Goal: Task Accomplishment & Management: Manage account settings

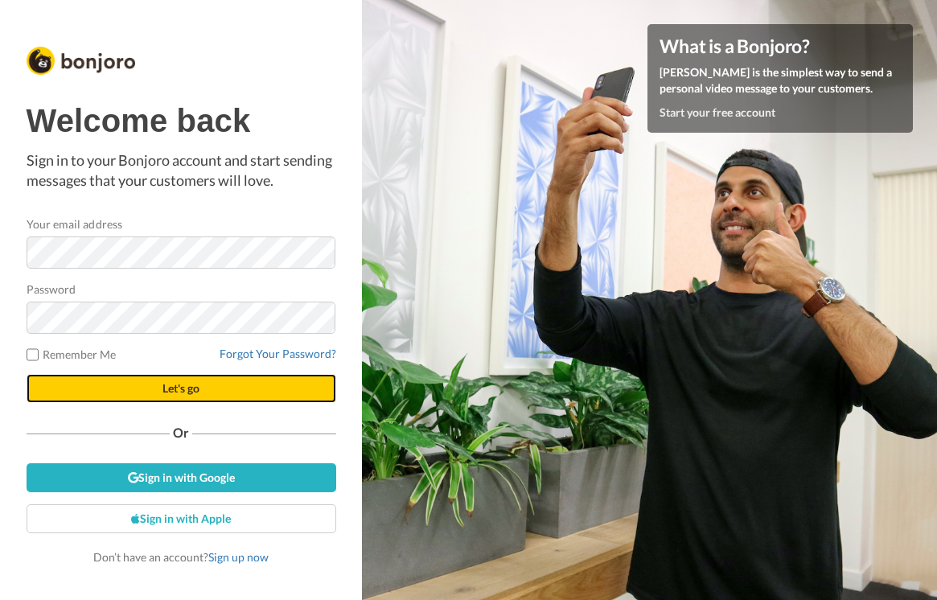
click at [191, 381] on span "Let's go" at bounding box center [180, 388] width 37 height 14
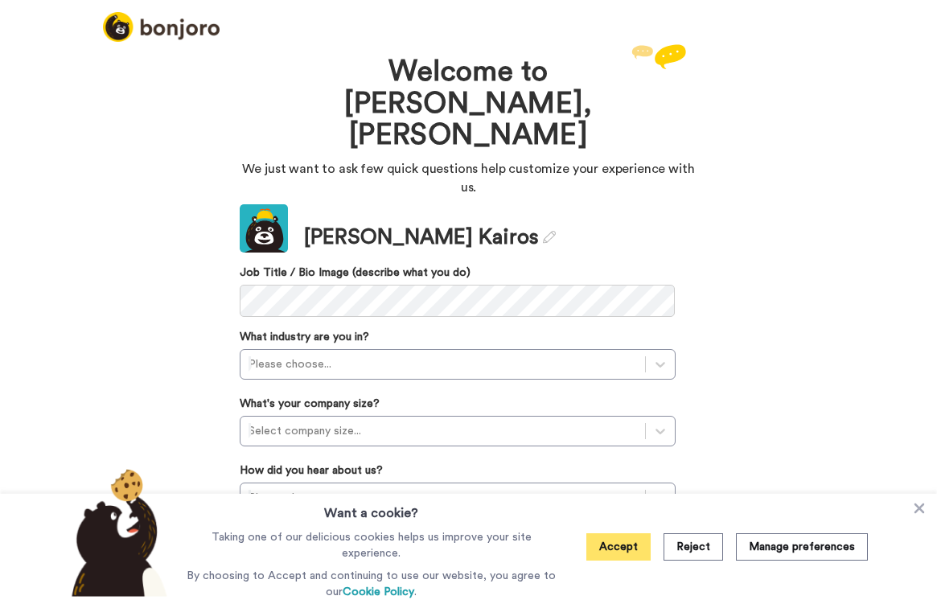
click at [611, 559] on button "Accept" at bounding box center [618, 546] width 64 height 27
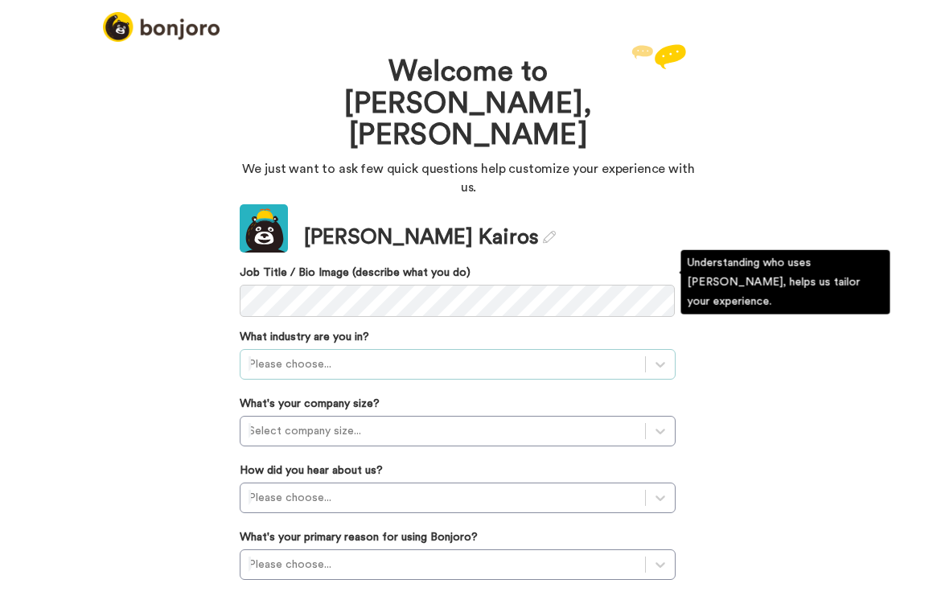
click at [404, 355] on div at bounding box center [442, 364] width 388 height 19
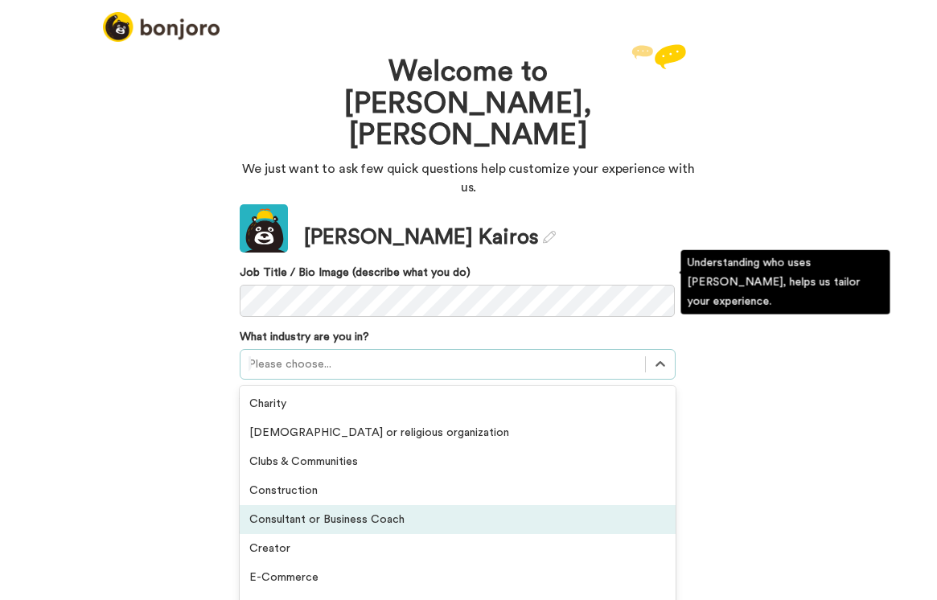
click at [371, 505] on div "Consultant or Business Coach" at bounding box center [458, 519] width 436 height 29
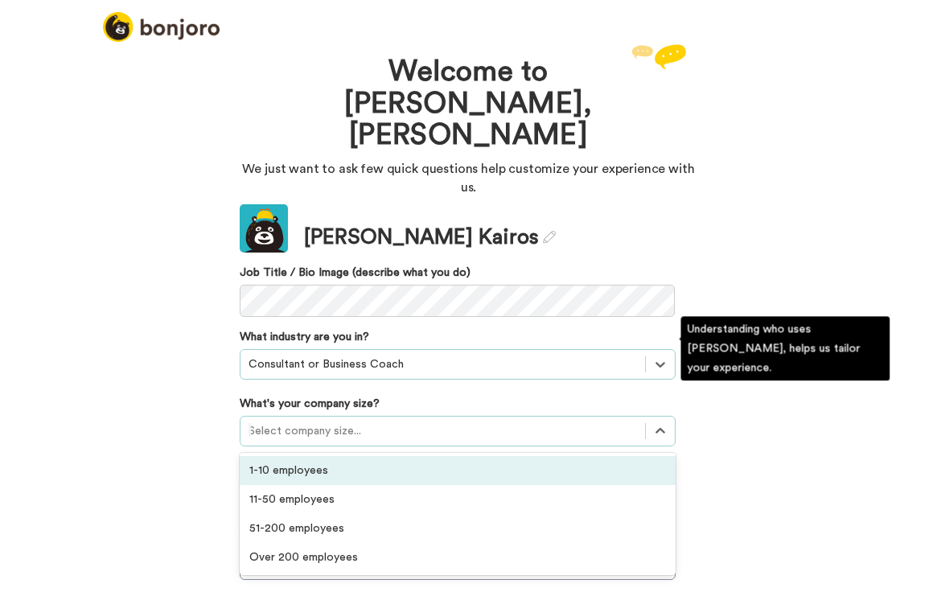
click at [385, 421] on div at bounding box center [442, 430] width 388 height 19
click at [343, 456] on div "1-10 employees" at bounding box center [458, 470] width 436 height 29
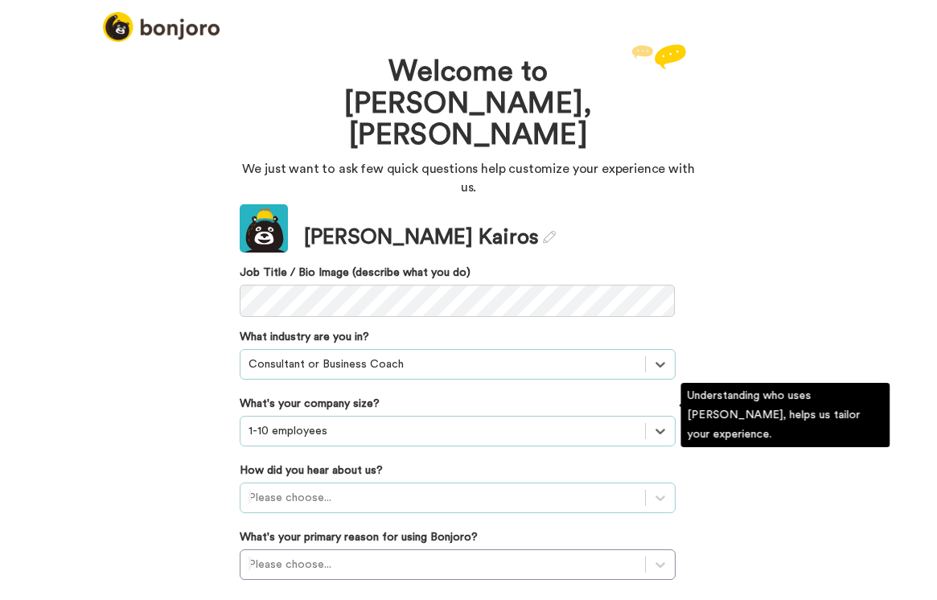
click at [334, 488] on div at bounding box center [442, 497] width 388 height 19
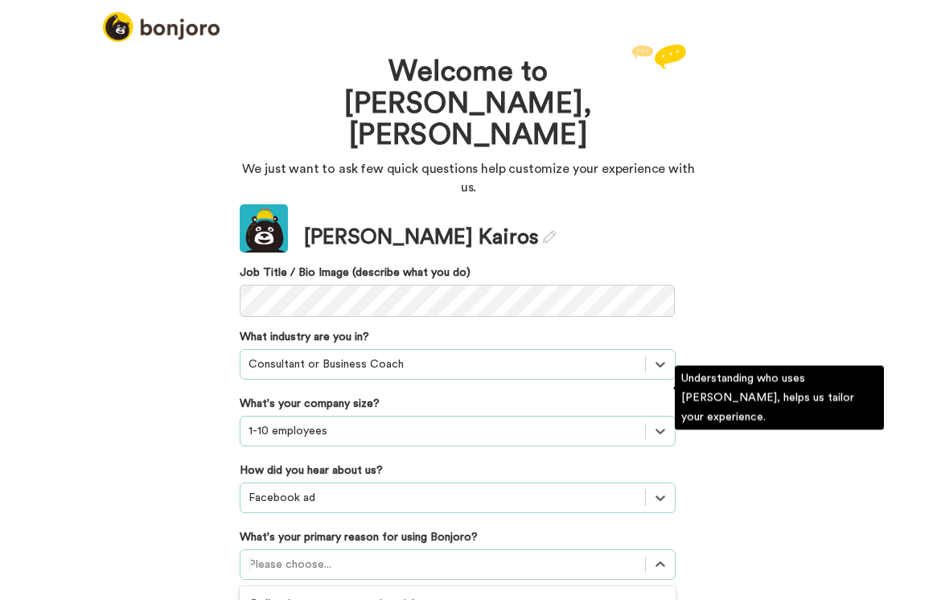
click at [403, 549] on div "option Converting leads focused, 3 of 6. 6 results available. Use Up and Down t…" at bounding box center [458, 564] width 436 height 31
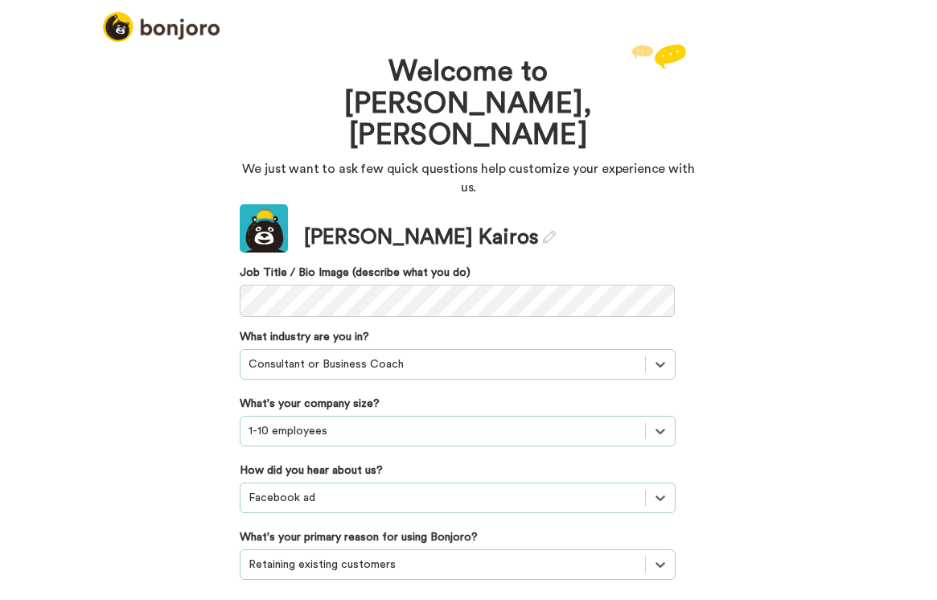
click at [420, 549] on div "option Retaining existing customers, selected. Select is focused ,type to refin…" at bounding box center [458, 564] width 436 height 31
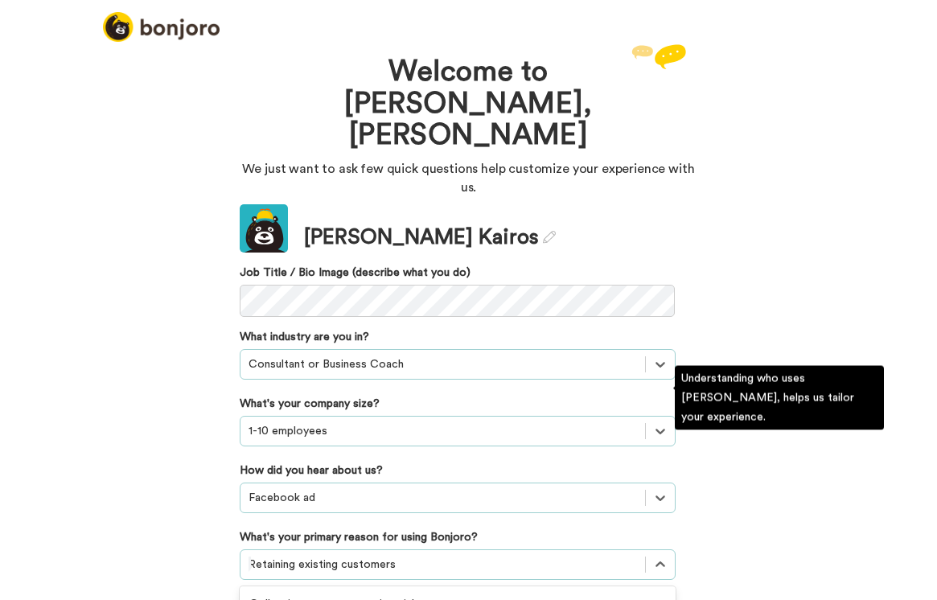
scroll to position [84, 0]
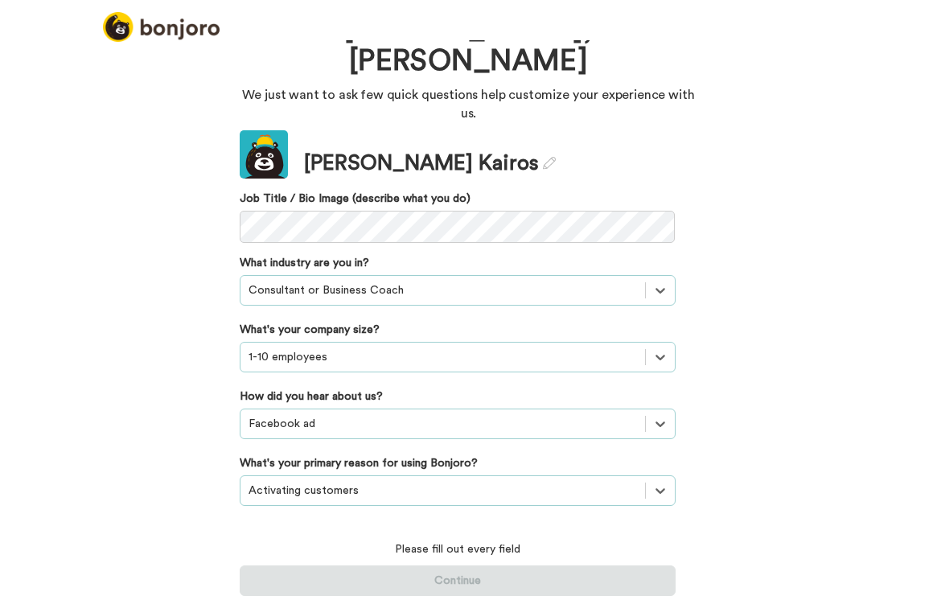
scroll to position [0, 0]
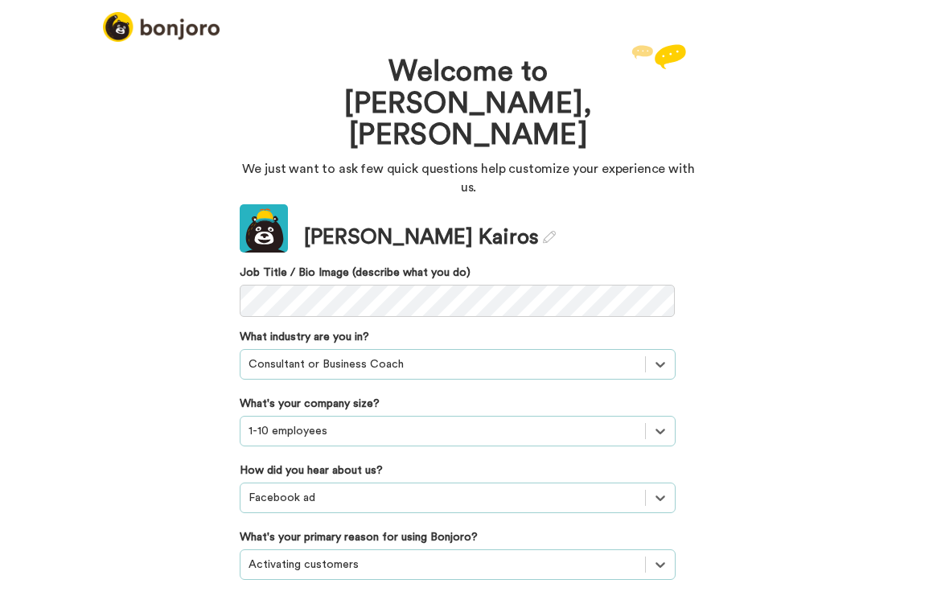
click at [150, 416] on div "Welcome to Bonjoro, Drew We just want to ask few quick questions help customize…" at bounding box center [468, 320] width 937 height 560
click at [776, 132] on div "Welcome to Bonjoro, Drew We just want to ask few quick questions help customize…" at bounding box center [468, 320] width 937 height 560
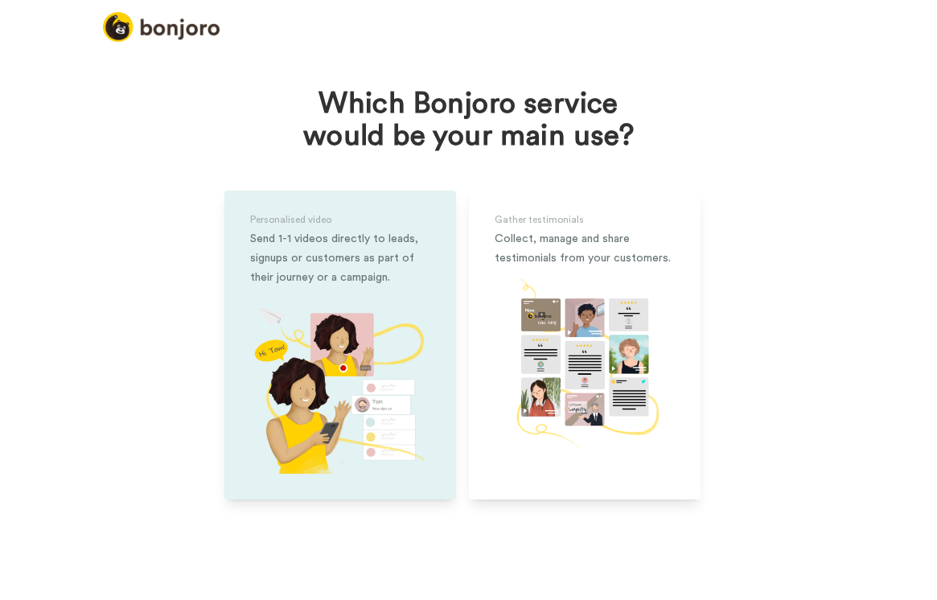
click at [325, 349] on img at bounding box center [340, 383] width 180 height 180
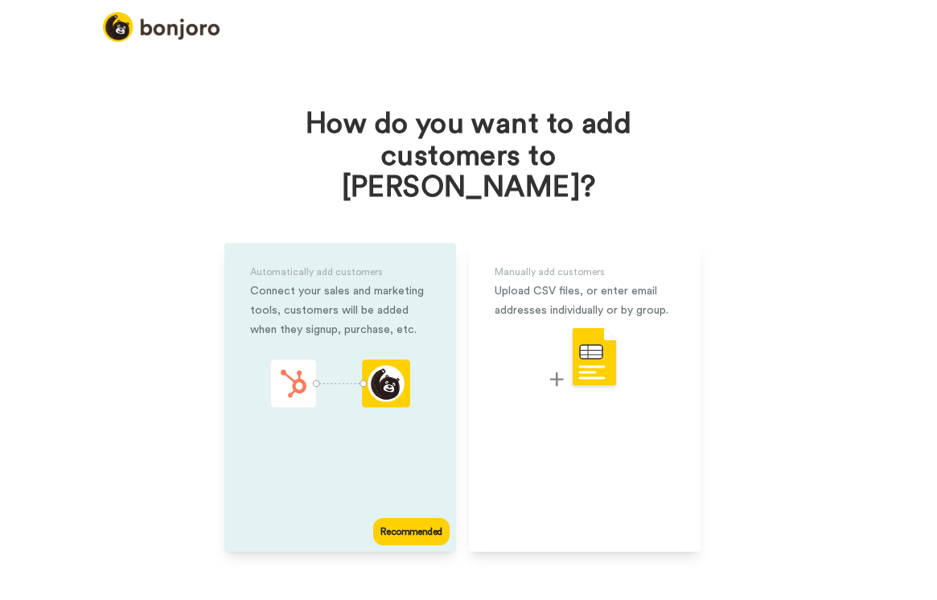
scroll to position [7, 0]
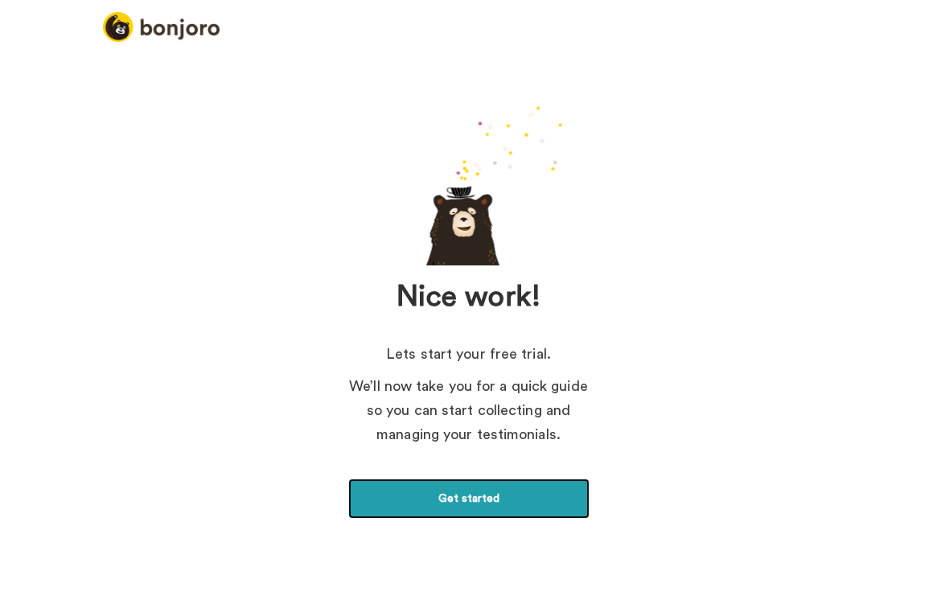
click at [495, 491] on link "Get started" at bounding box center [468, 498] width 241 height 40
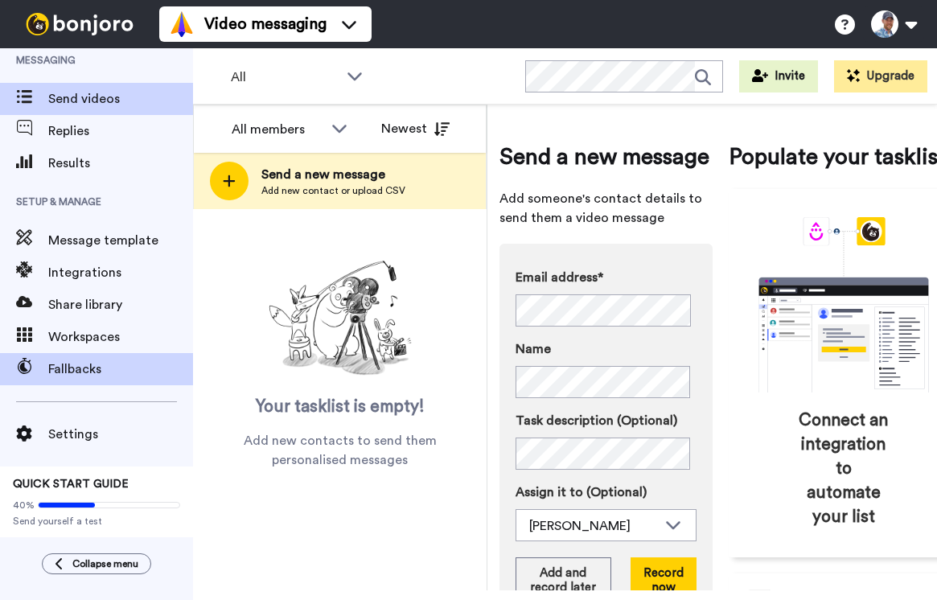
scroll to position [19, 0]
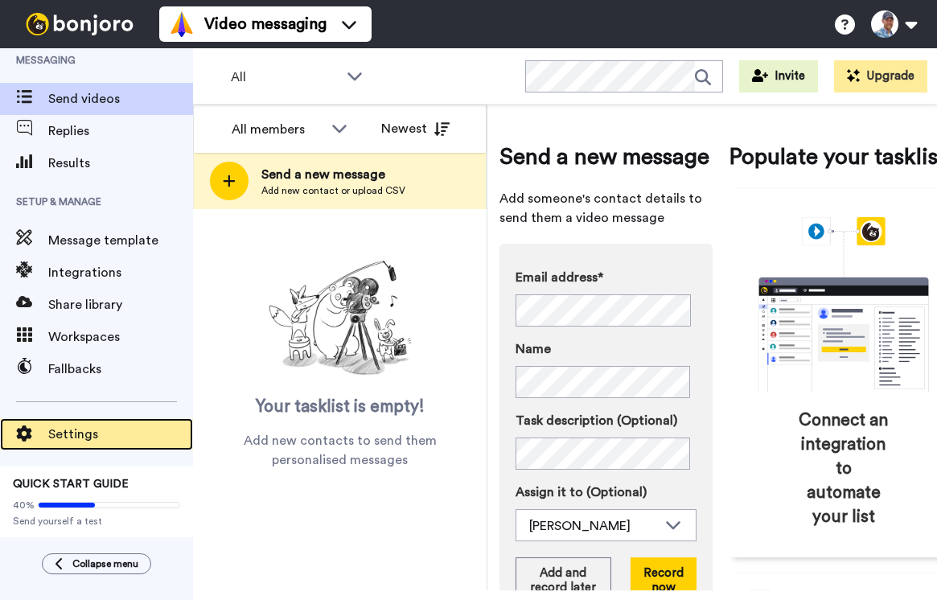
click at [84, 424] on span "Settings" at bounding box center [120, 433] width 145 height 19
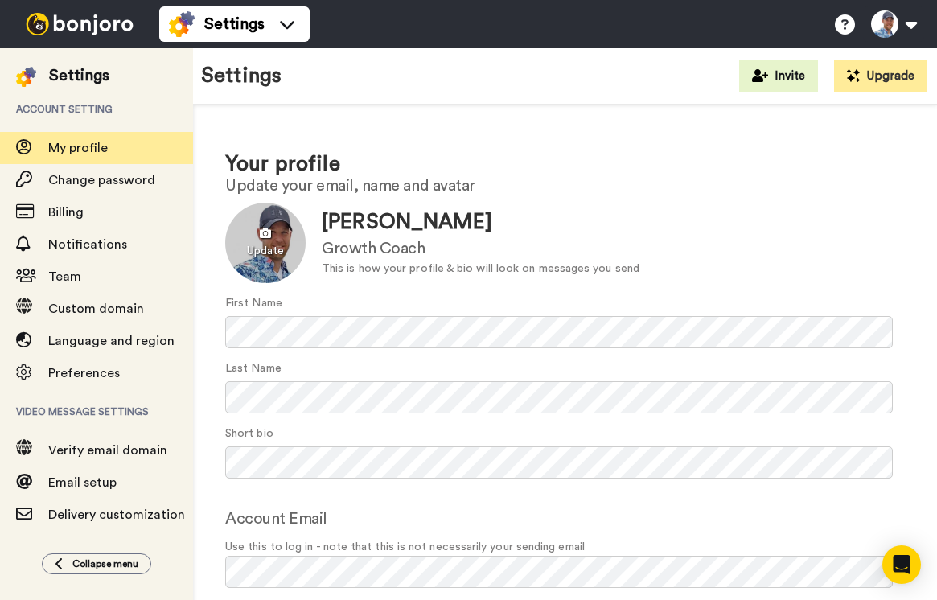
click at [261, 247] on div at bounding box center [265, 243] width 80 height 80
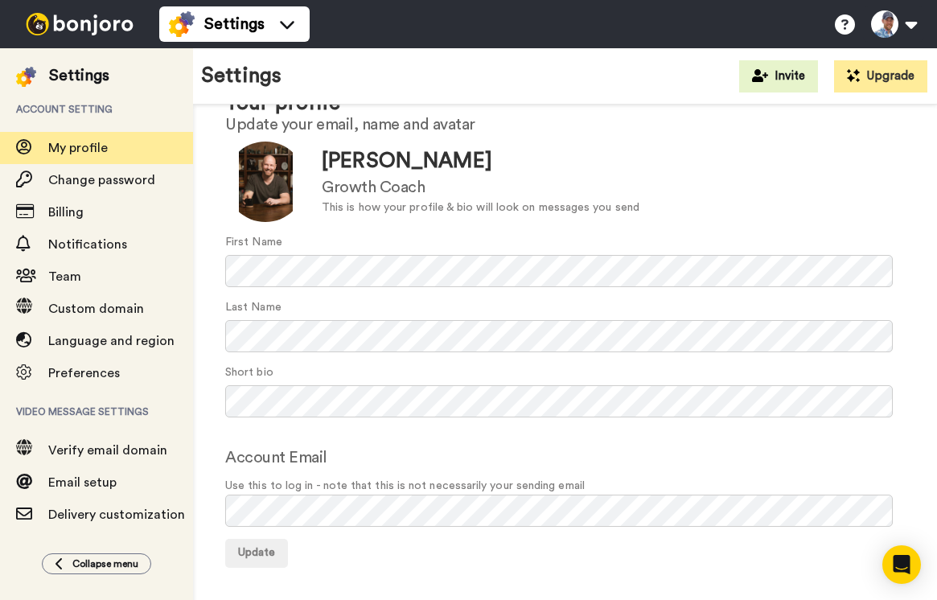
scroll to position [64, 0]
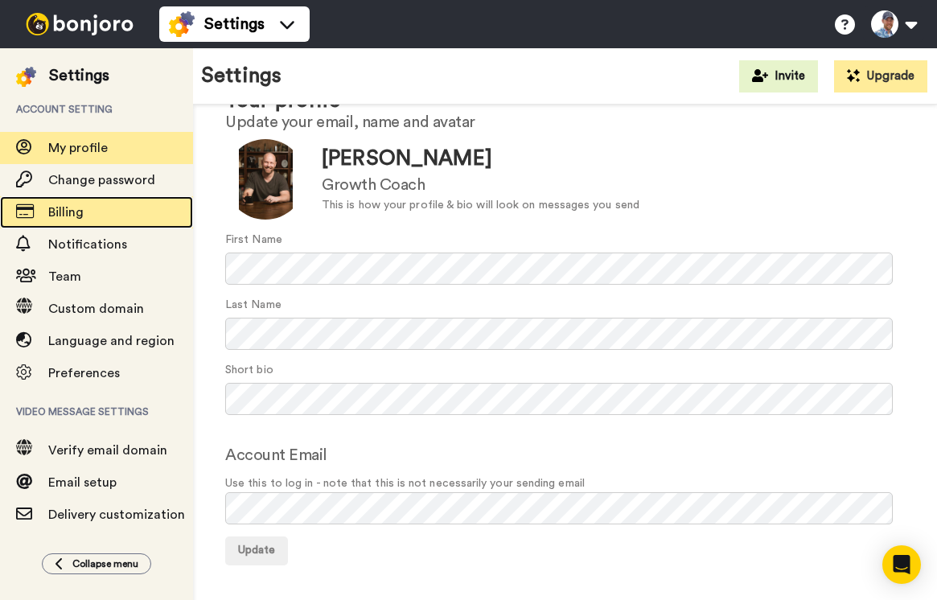
click at [64, 212] on span "Billing" at bounding box center [65, 212] width 35 height 13
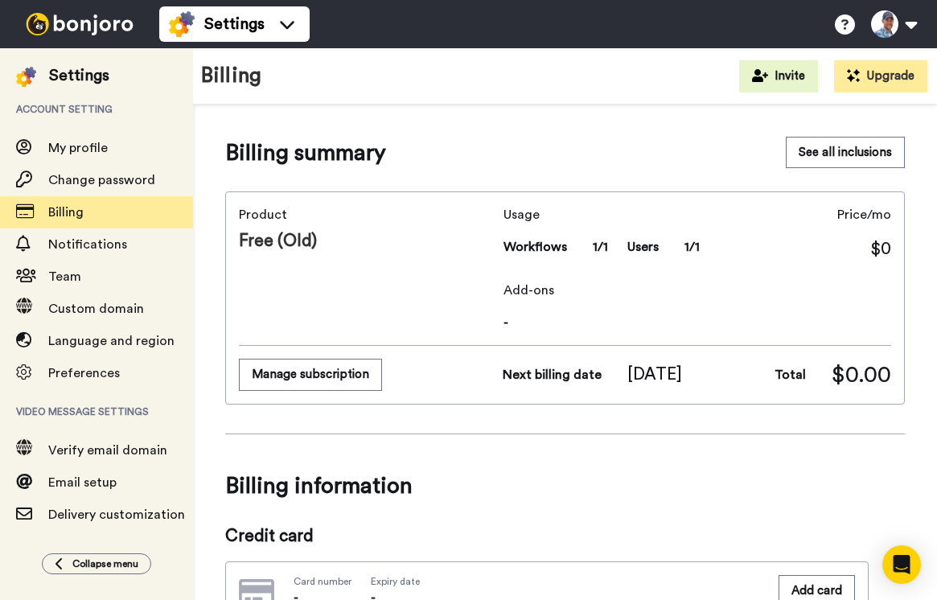
click at [328, 378] on button "Manage subscription" at bounding box center [310, 374] width 143 height 31
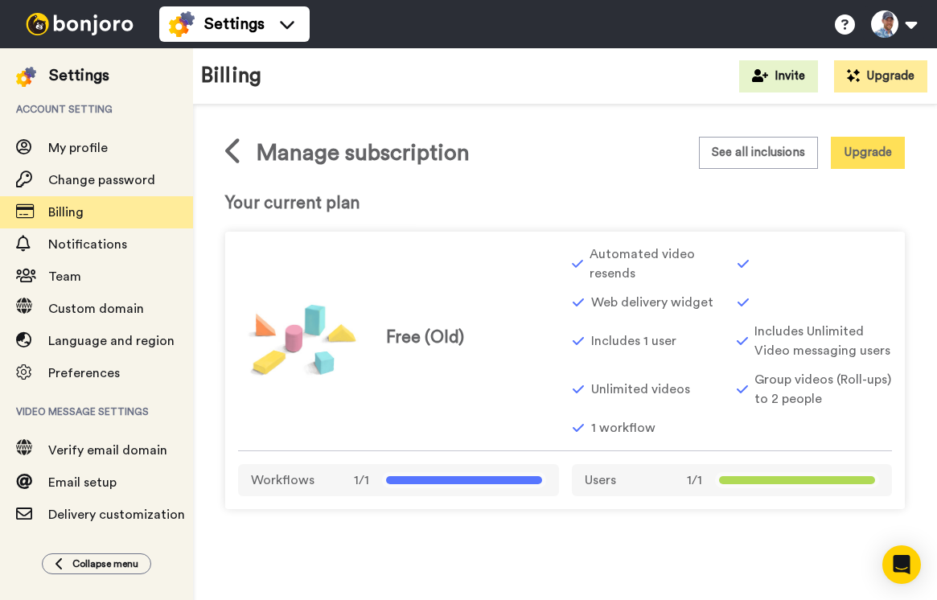
click at [748, 359] on div "Includes Unlimited Video messaging users" at bounding box center [813, 341] width 155 height 39
click at [719, 353] on div "Includes 1 user" at bounding box center [649, 341] width 155 height 39
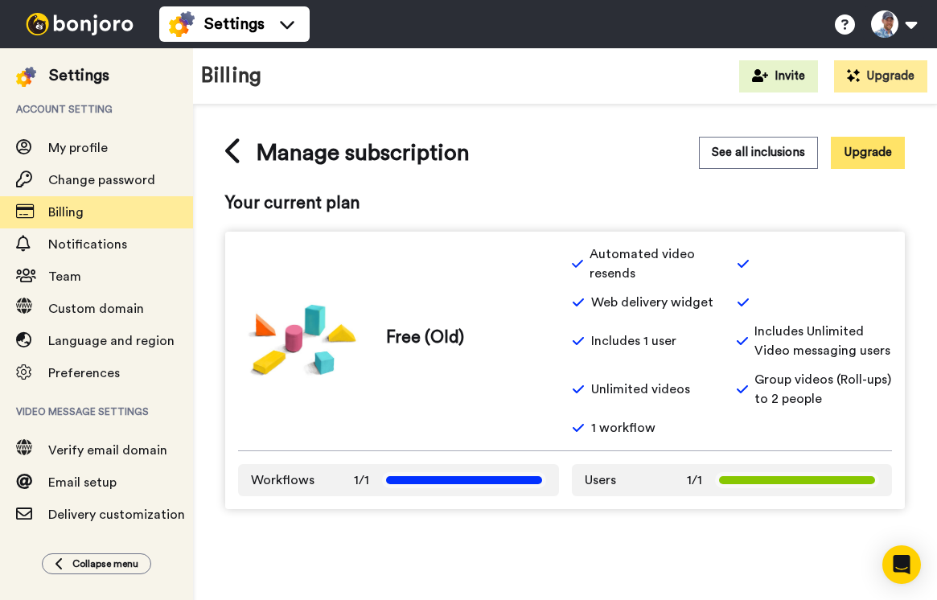
click at [858, 149] on button "Upgrade" at bounding box center [867, 152] width 74 height 31
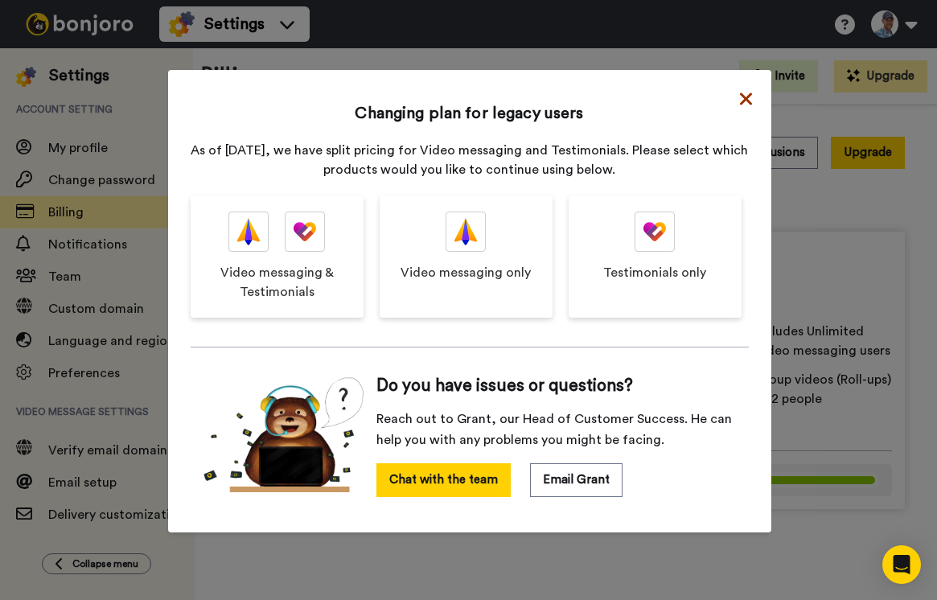
click at [744, 98] on icon at bounding box center [746, 98] width 12 height 19
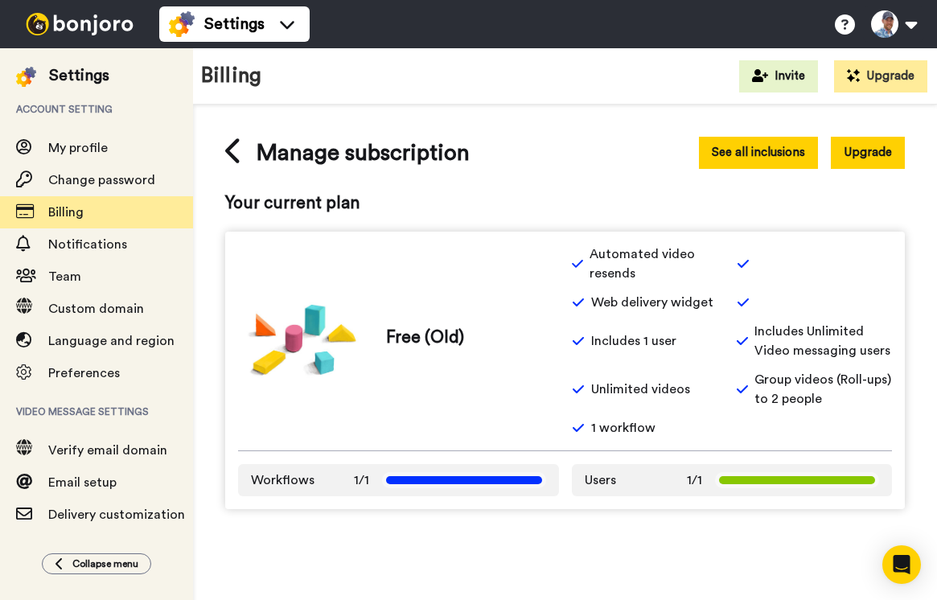
click at [755, 154] on button "See all inclusions" at bounding box center [758, 152] width 119 height 31
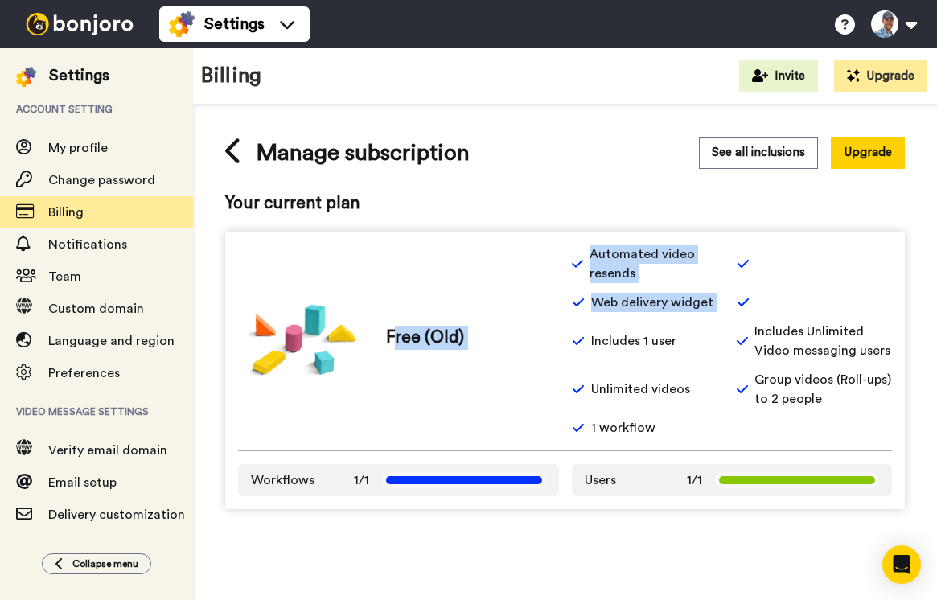
drag, startPoint x: 396, startPoint y: 333, endPoint x: 660, endPoint y: 334, distance: 264.5
click at [654, 334] on div "Free (Old) Automated video resends Web delivery widget Includes 1 user Includes…" at bounding box center [565, 340] width 654 height 193
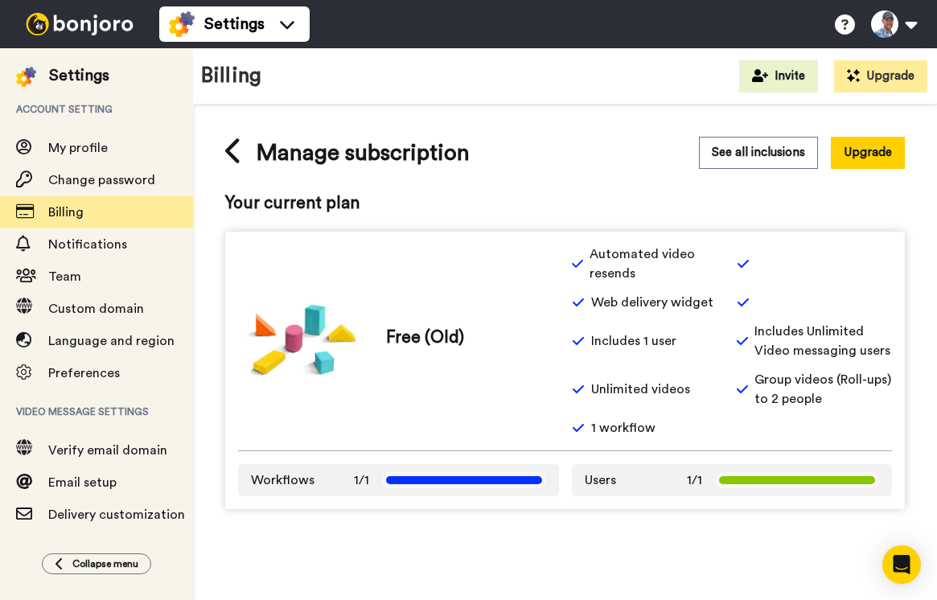
click at [781, 391] on span "Group videos (Roll-ups) to 2 people" at bounding box center [822, 389] width 137 height 39
click at [275, 479] on span "Workflows" at bounding box center [283, 479] width 64 height 19
click at [64, 151] on span "My profile" at bounding box center [77, 147] width 59 height 13
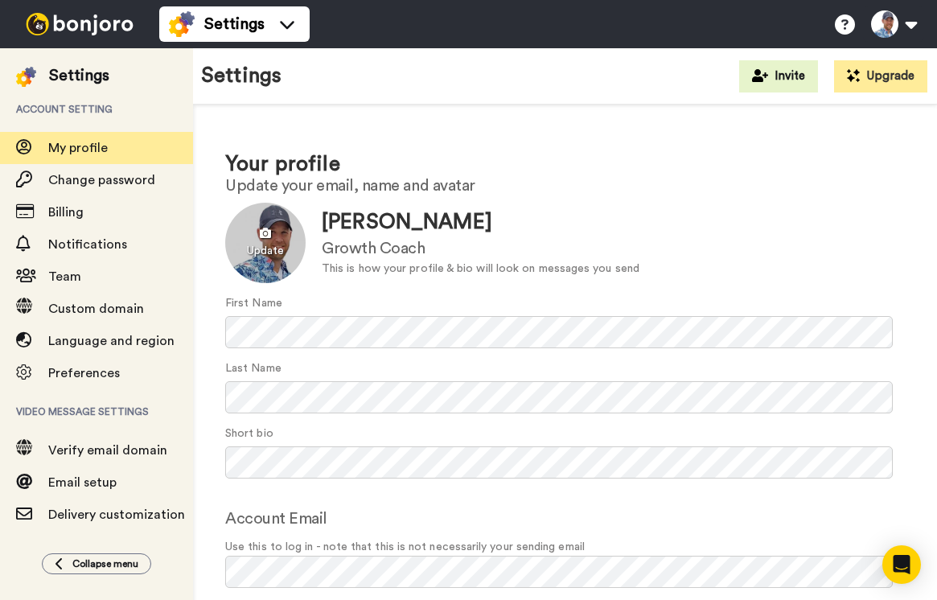
click at [261, 234] on div at bounding box center [265, 243] width 80 height 80
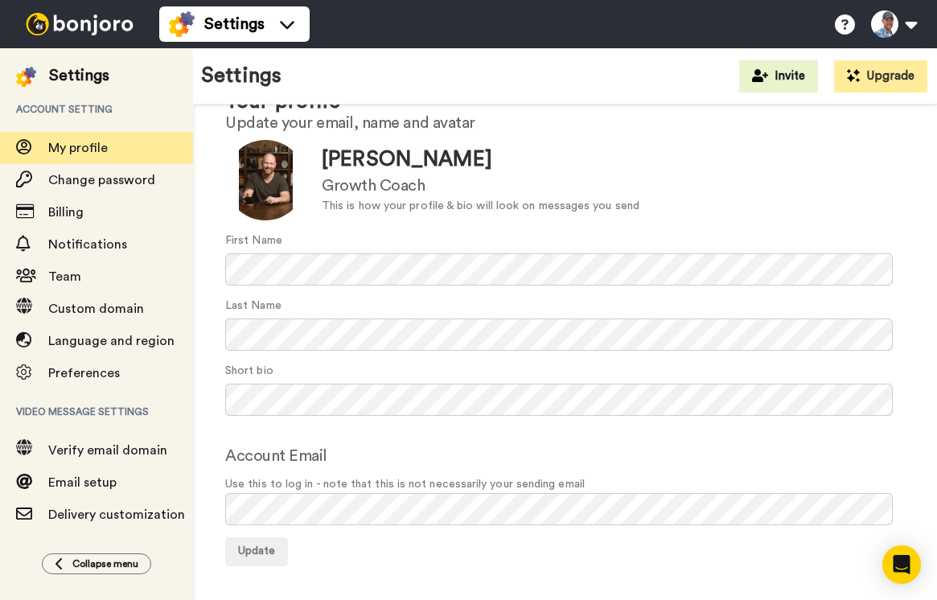
scroll to position [64, 0]
click at [256, 542] on button "Update" at bounding box center [256, 550] width 63 height 29
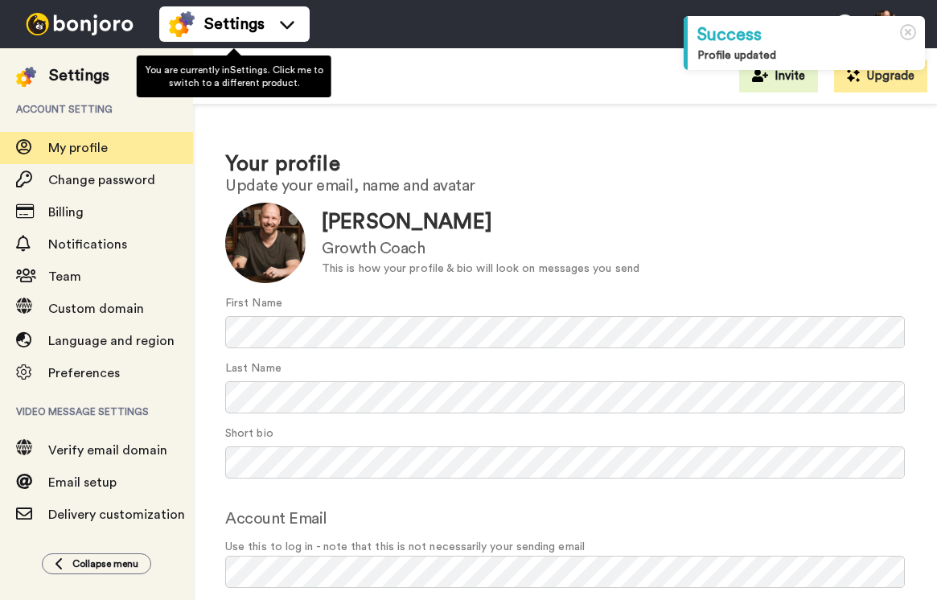
click at [204, 34] on span "Settings" at bounding box center [234, 24] width 60 height 23
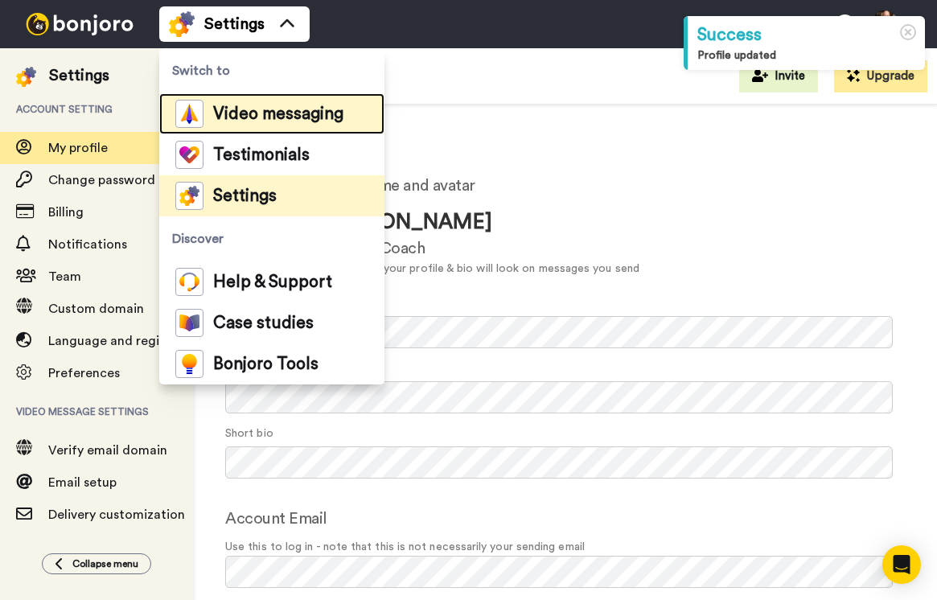
click at [240, 113] on span "Video messaging" at bounding box center [278, 114] width 130 height 16
